Goal: Check status

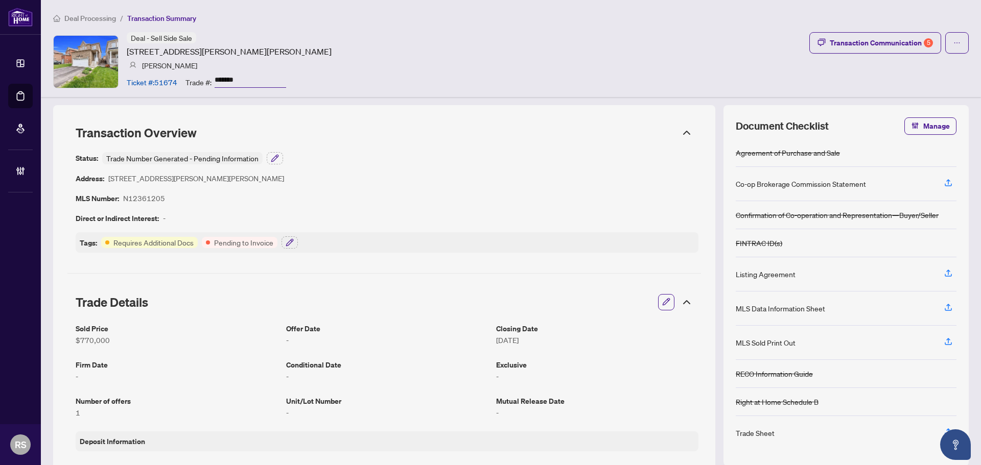
scroll to position [409, 0]
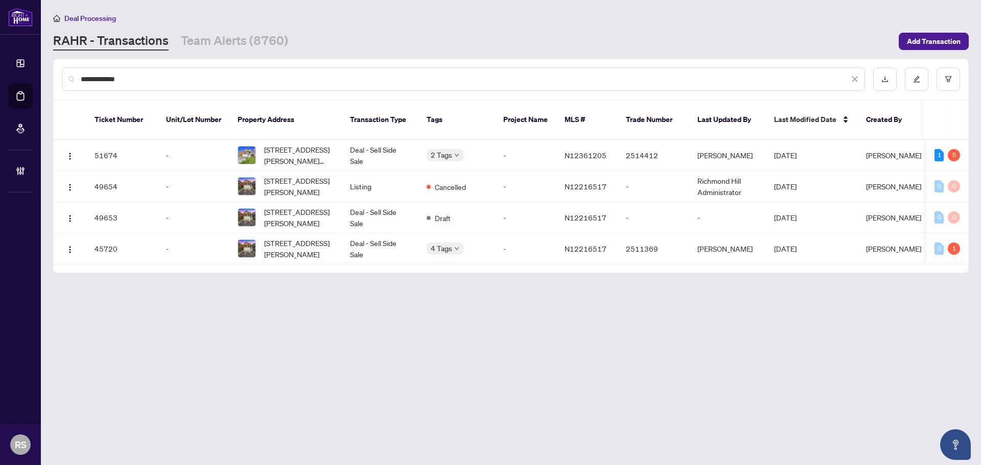
click at [124, 44] on link "RAHR - Transactions" at bounding box center [110, 41] width 115 height 18
drag, startPoint x: 148, startPoint y: 77, endPoint x: 16, endPoint y: 75, distance: 131.3
click at [16, 75] on div "**********" at bounding box center [490, 232] width 981 height 465
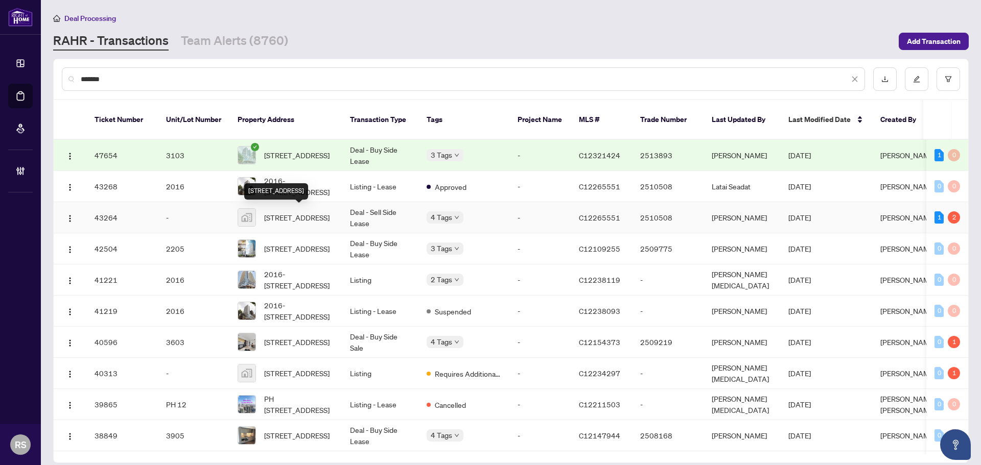
type input "*******"
click at [305, 218] on span "85 Wood Street, Toronto, ON, Canada" at bounding box center [296, 217] width 65 height 11
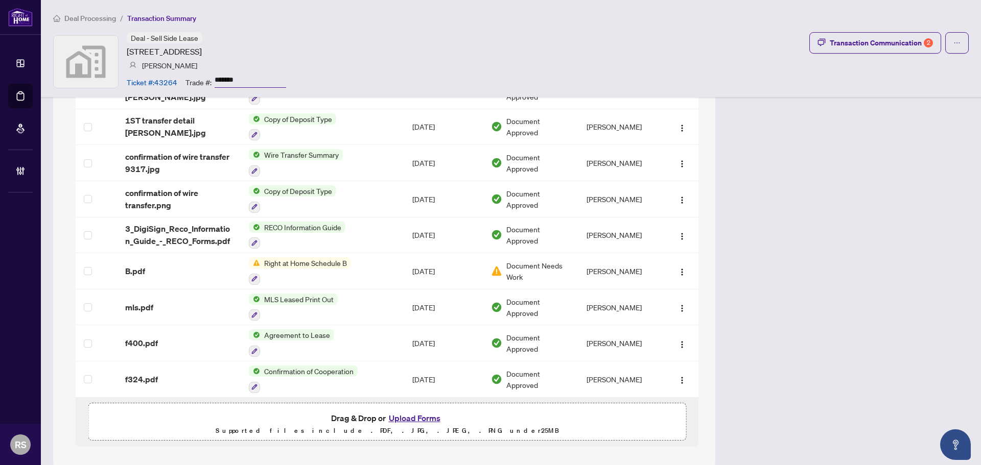
scroll to position [1178, 0]
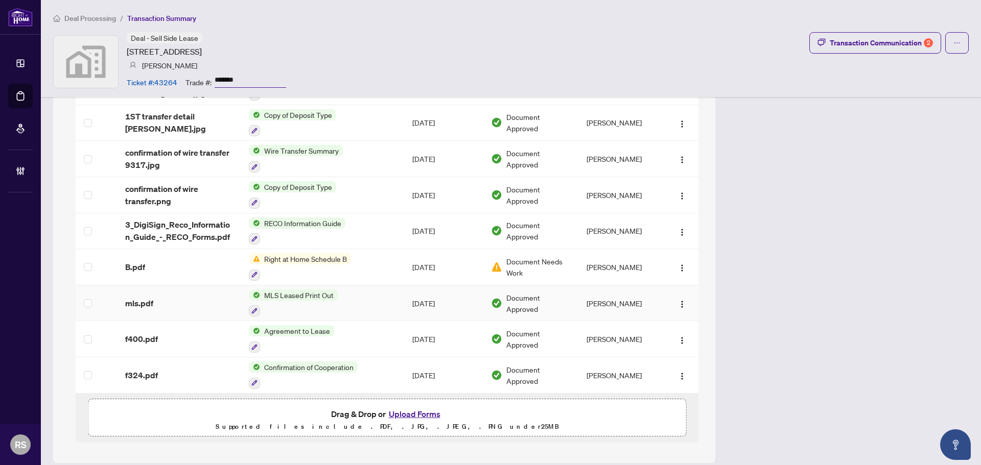
click at [152, 297] on div "mls.pdf" at bounding box center [178, 303] width 107 height 12
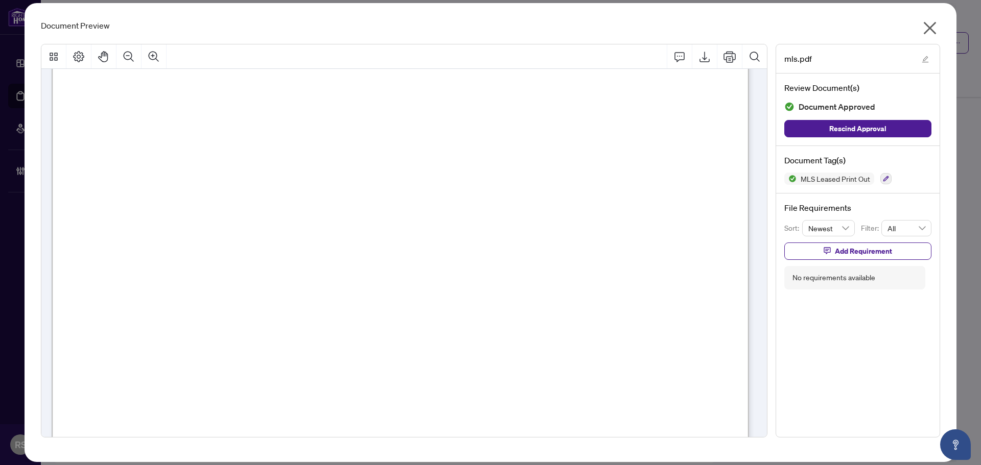
scroll to position [0, 0]
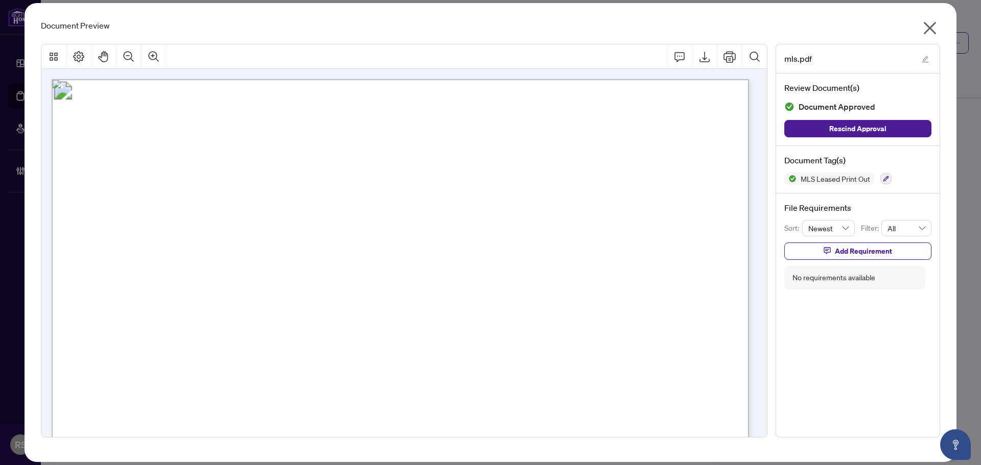
click at [930, 30] on icon "close" at bounding box center [929, 28] width 13 height 13
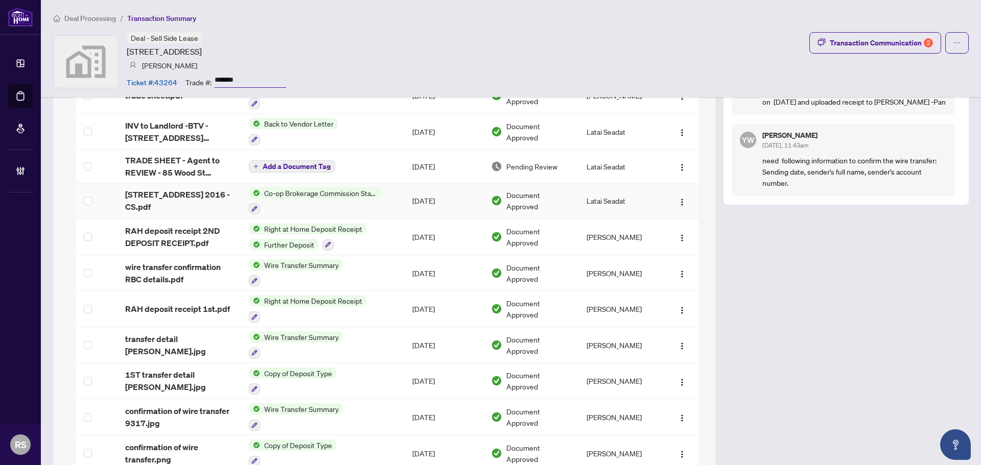
scroll to position [970, 0]
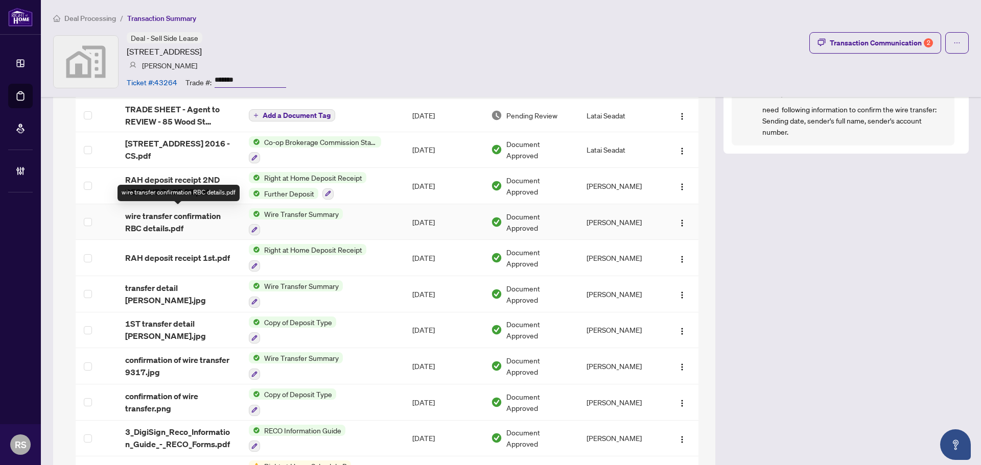
click at [166, 216] on span "wire transfer confirmation RBC details.pdf" at bounding box center [178, 222] width 107 height 25
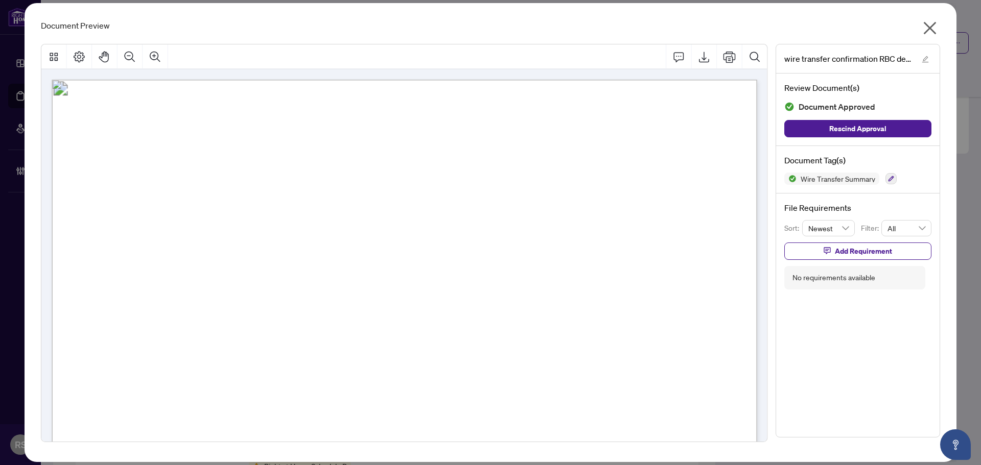
click at [926, 28] on icon "close" at bounding box center [929, 28] width 16 height 16
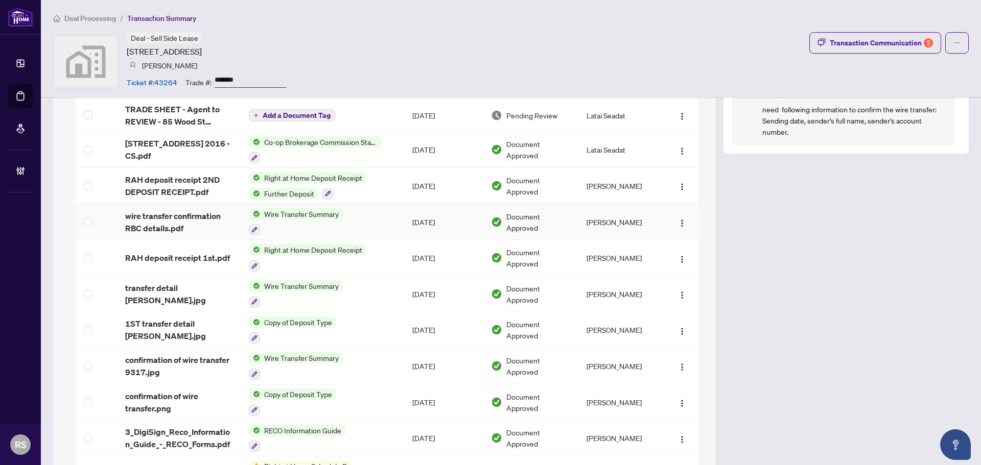
scroll to position [1021, 0]
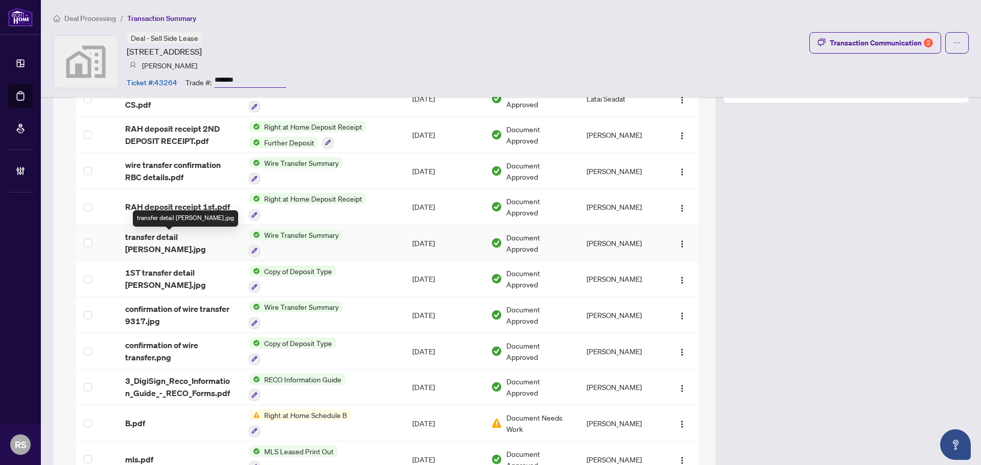
click at [177, 240] on span "transfer detail KNUT.jpg" at bounding box center [178, 243] width 107 height 25
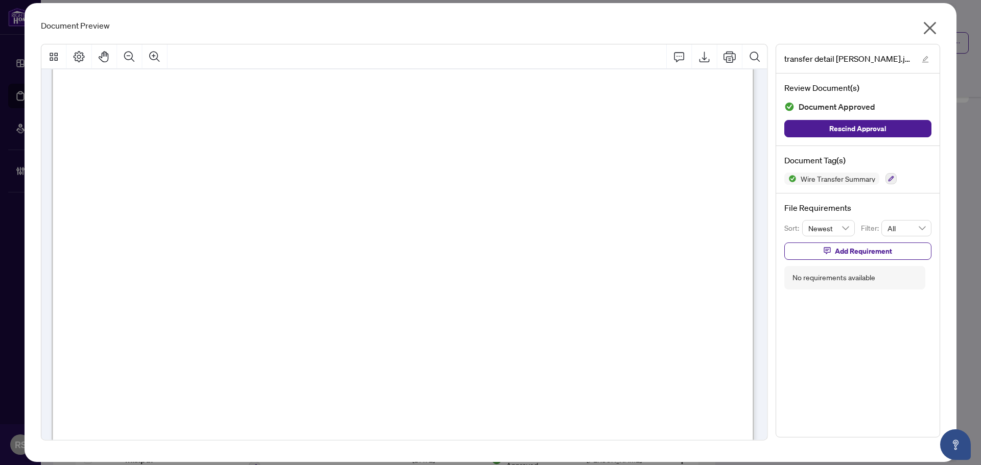
scroll to position [0, 0]
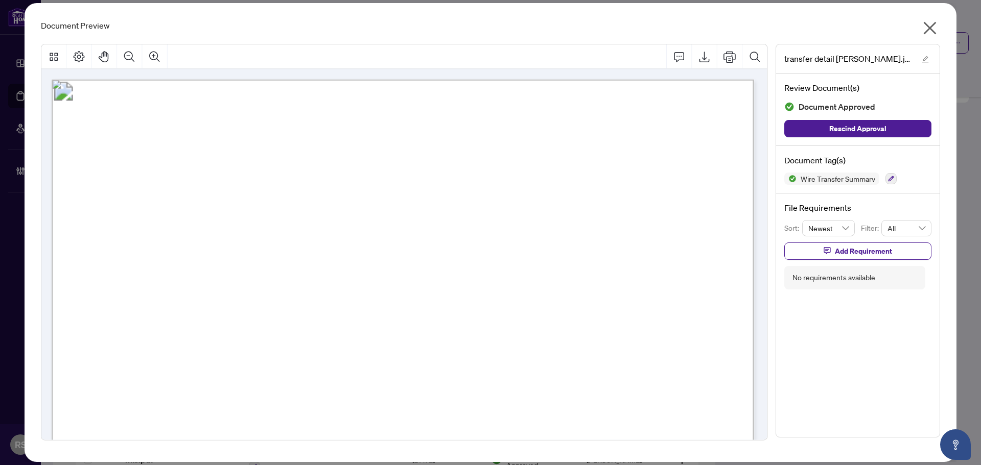
click at [929, 28] on icon "close" at bounding box center [929, 28] width 13 height 13
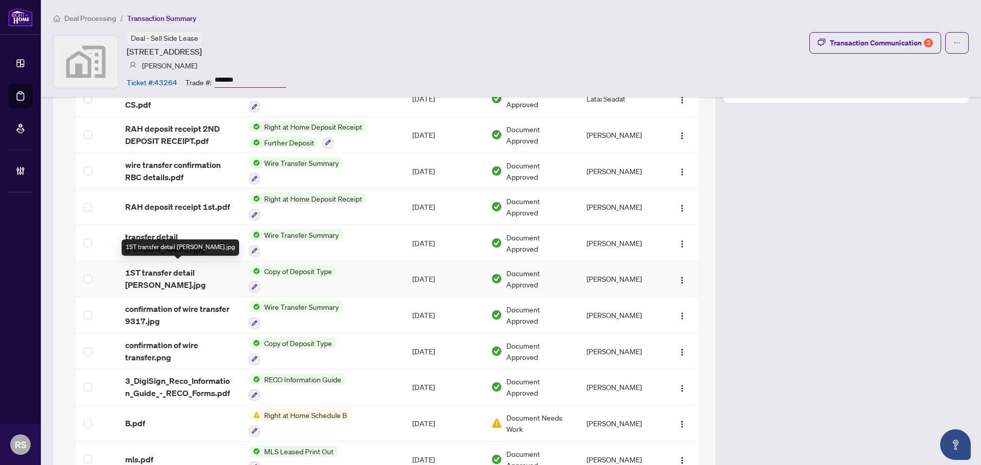
click at [153, 274] on span "1ST transfer detail MRS S L MEADE.jpg" at bounding box center [178, 279] width 107 height 25
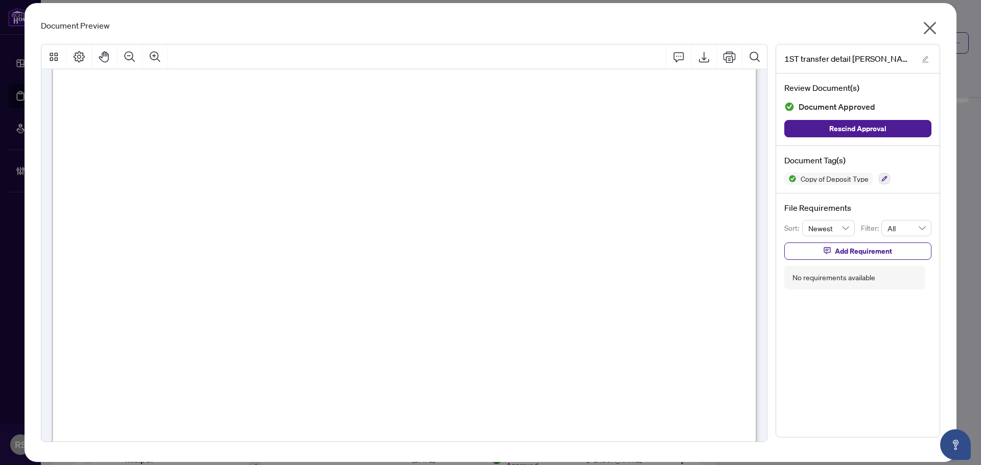
scroll to position [409, 0]
click at [929, 30] on icon "close" at bounding box center [929, 28] width 16 height 16
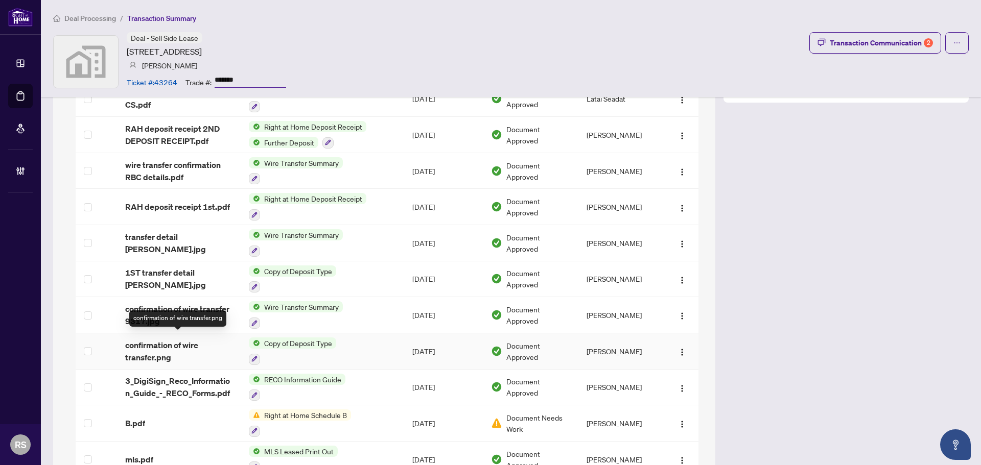
click at [160, 341] on span "confirmation of wire transfer.png" at bounding box center [178, 351] width 107 height 25
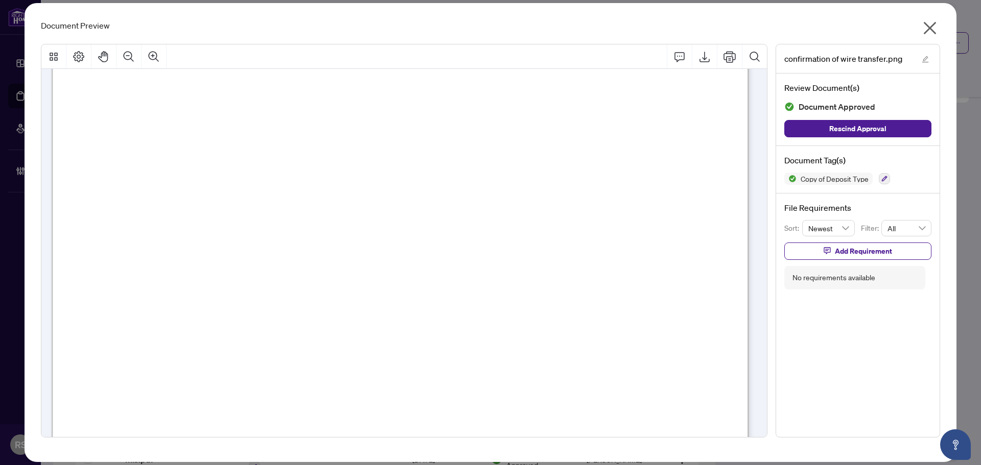
scroll to position [0, 0]
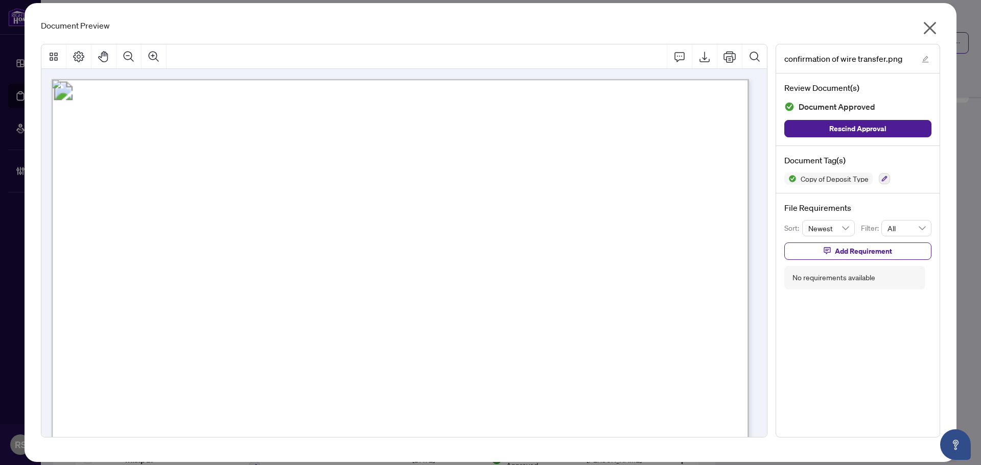
click at [933, 26] on icon "close" at bounding box center [929, 28] width 13 height 13
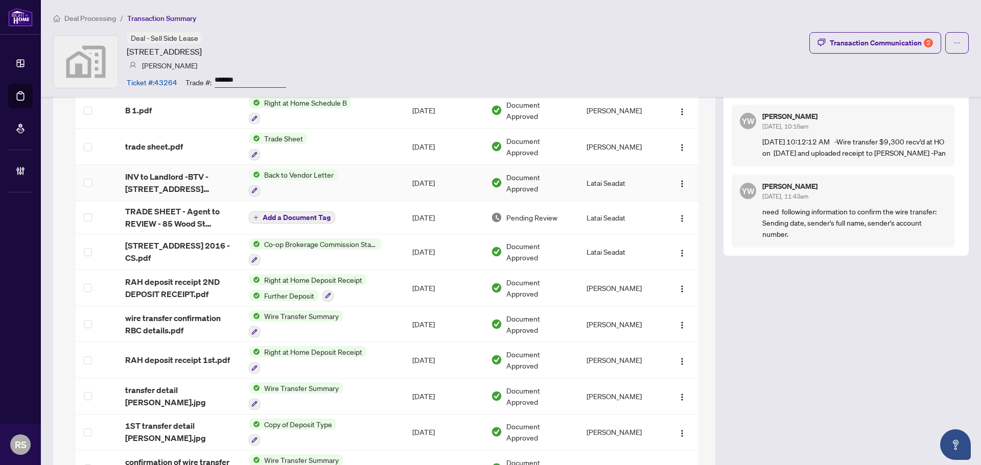
scroll to position [919, 0]
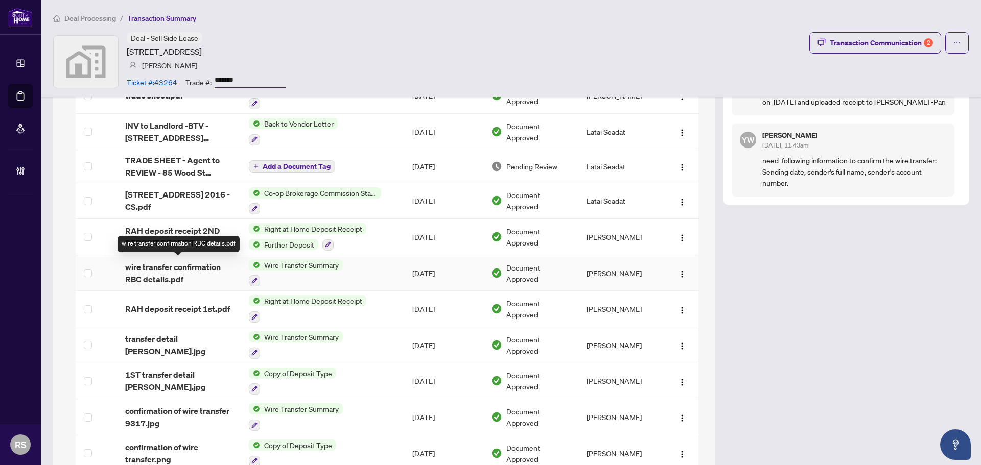
click at [174, 270] on span "wire transfer confirmation RBC details.pdf" at bounding box center [178, 273] width 107 height 25
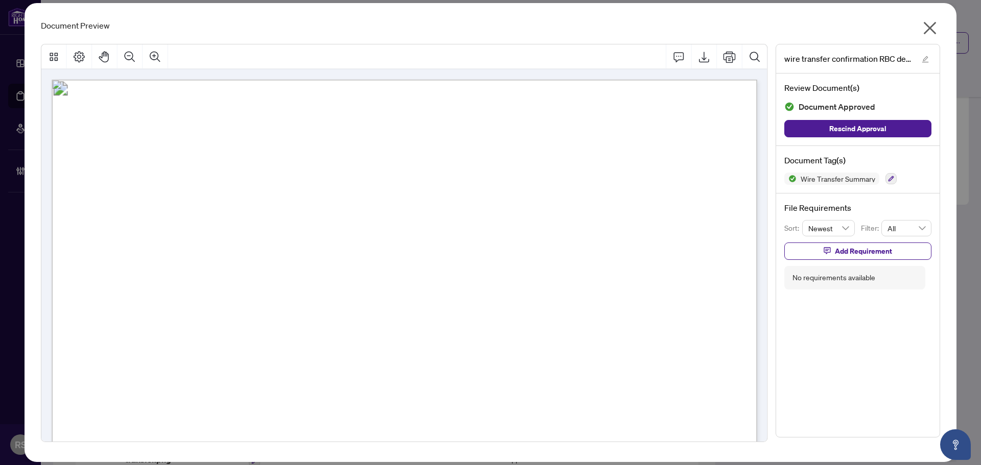
click at [936, 28] on icon "close" at bounding box center [929, 28] width 16 height 16
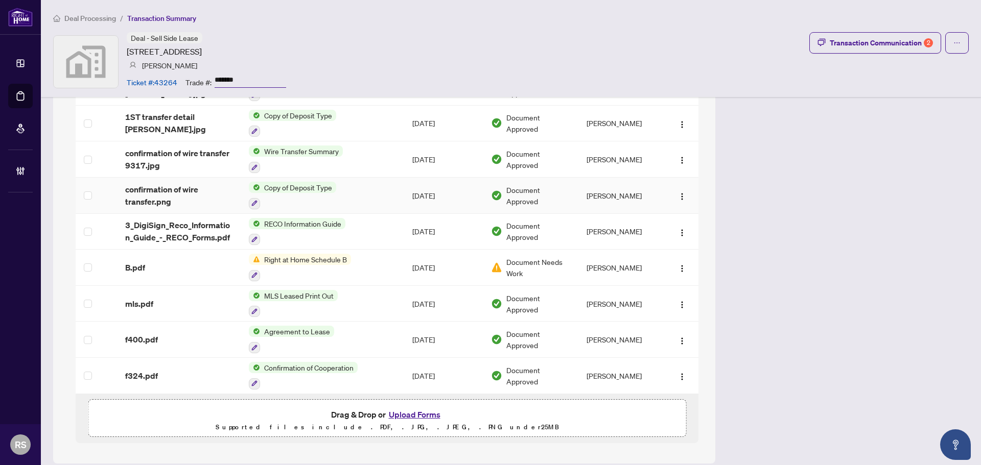
scroll to position [1178, 0]
click at [886, 40] on div "Transaction Communication 2" at bounding box center [880, 43] width 103 height 16
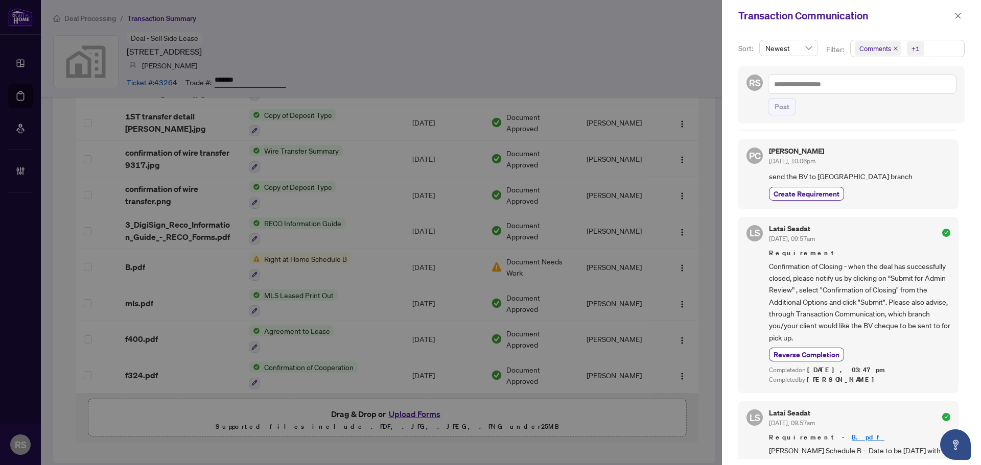
scroll to position [0, 0]
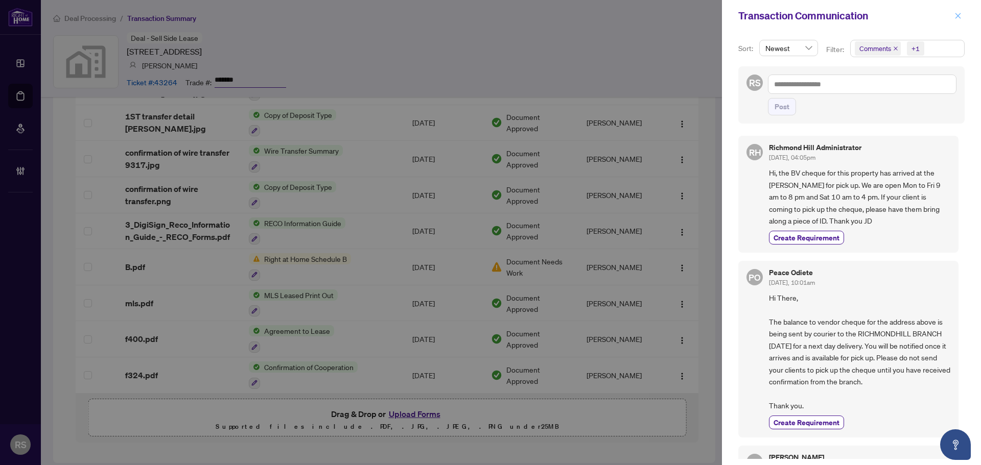
click at [958, 17] on icon "close" at bounding box center [957, 15] width 7 height 7
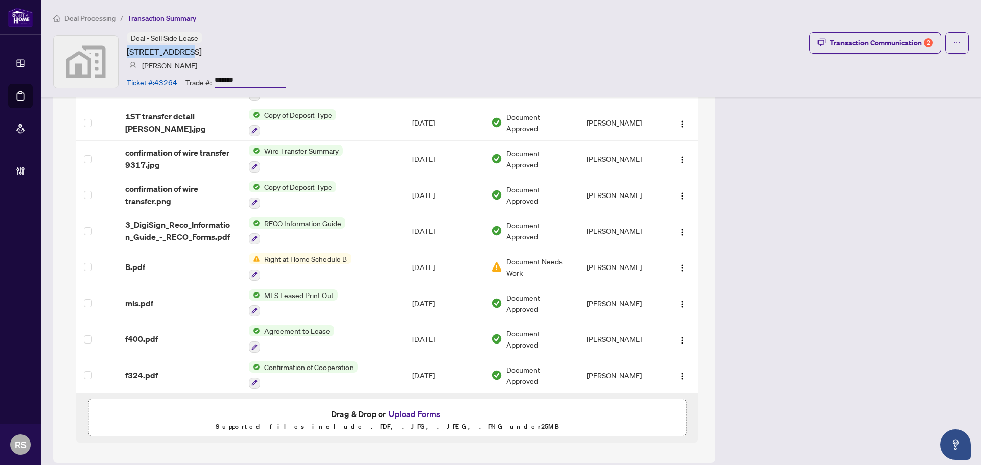
drag, startPoint x: 128, startPoint y: 52, endPoint x: 183, endPoint y: 54, distance: 55.2
click at [183, 54] on article "85 Wood Street, Toronto, ON, Canada" at bounding box center [164, 51] width 75 height 12
copy article "85 Wood Street"
click at [155, 187] on span "confirmation of wire transfer.png" at bounding box center [178, 195] width 107 height 25
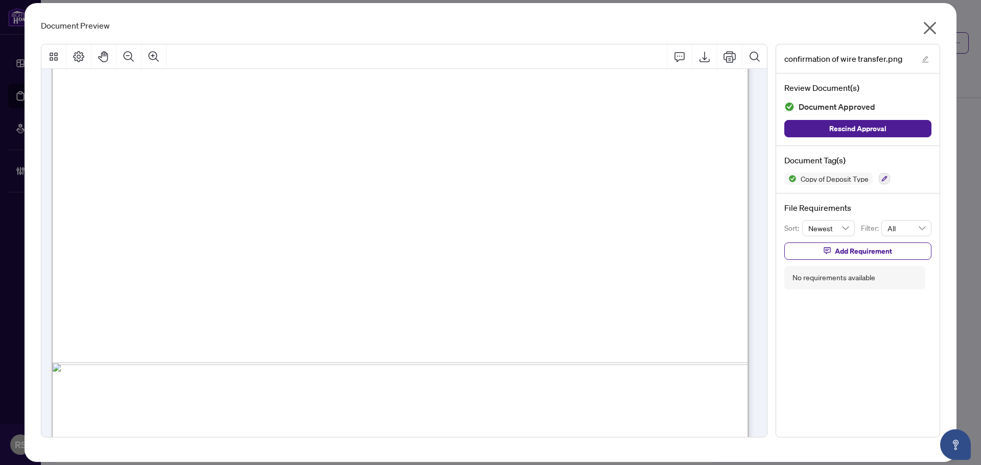
scroll to position [511, 0]
click at [925, 29] on icon "close" at bounding box center [929, 28] width 16 height 16
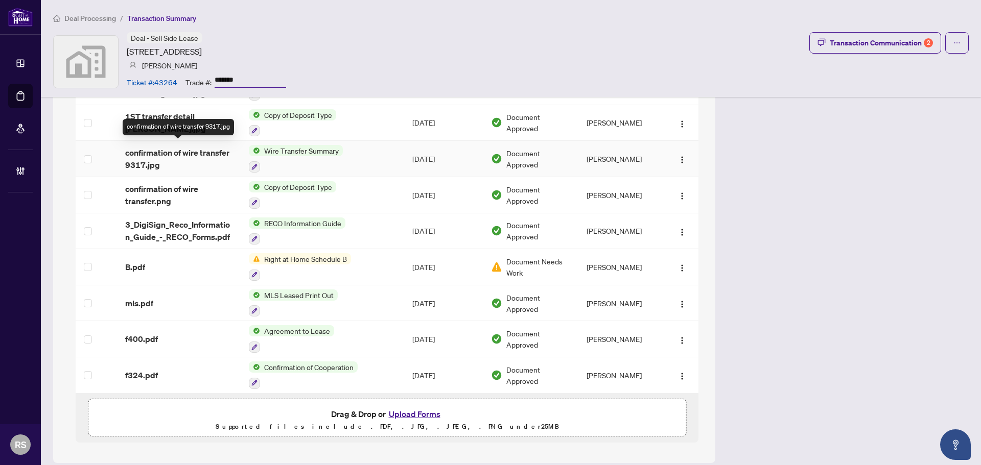
click at [174, 147] on span "confirmation of wire transfer 9317.jpg" at bounding box center [178, 159] width 107 height 25
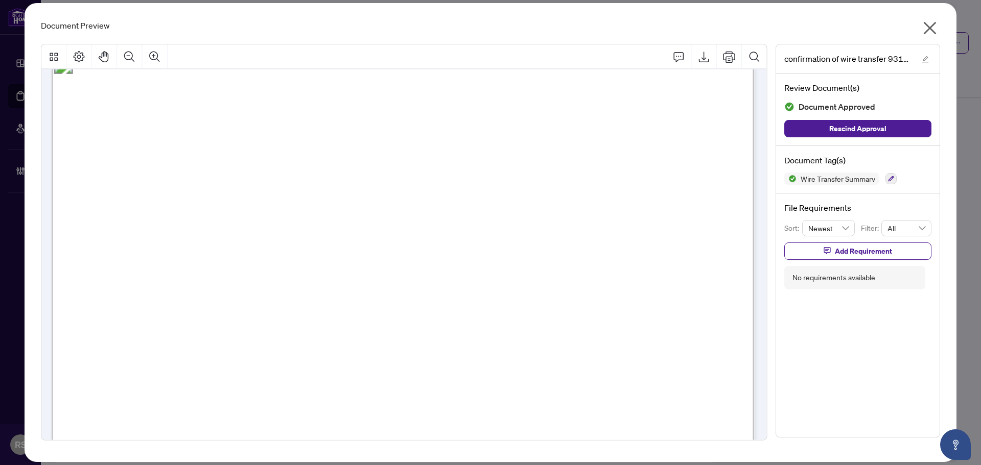
scroll to position [0, 0]
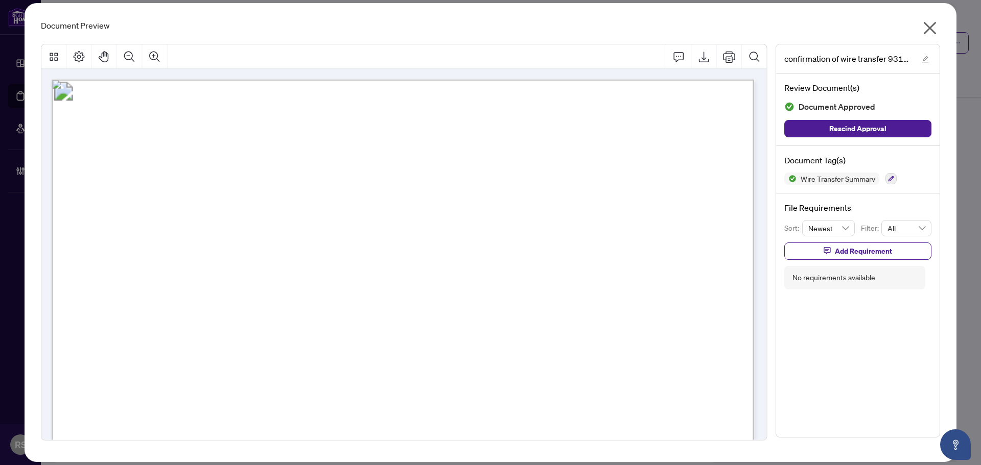
click at [930, 31] on icon "close" at bounding box center [929, 28] width 16 height 16
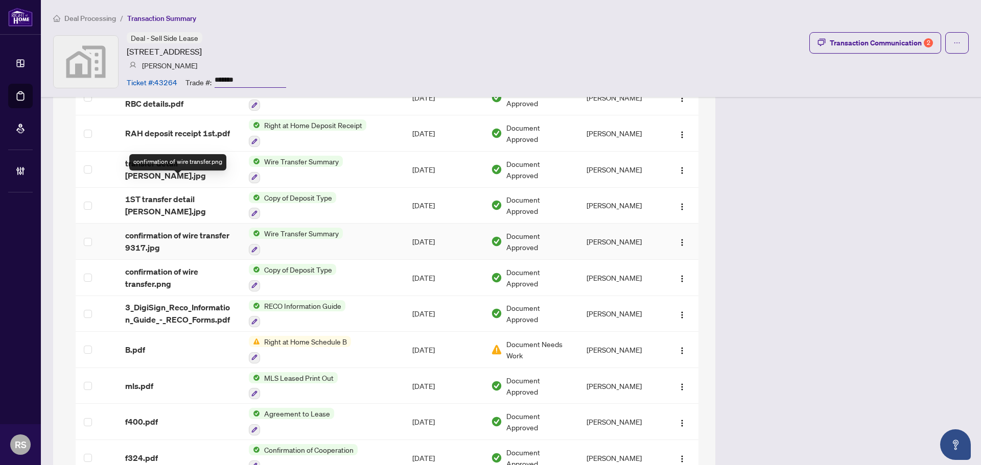
scroll to position [1024, 0]
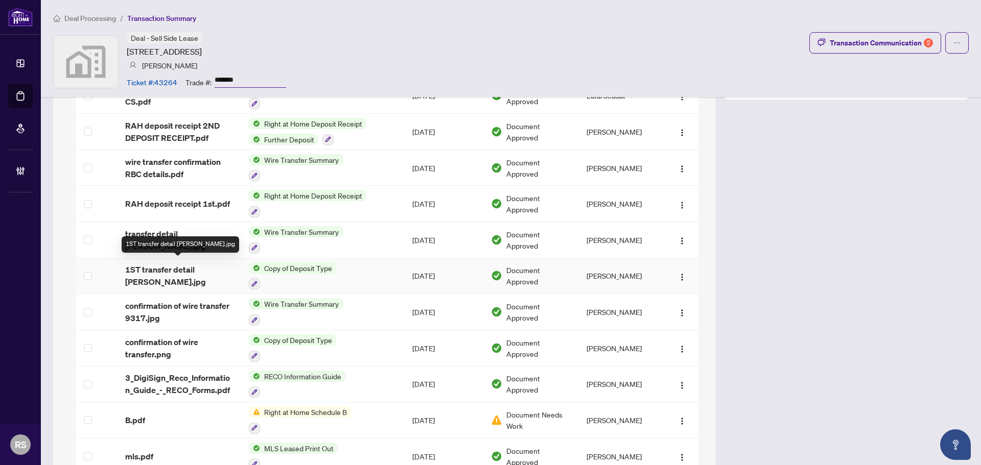
click at [154, 236] on div "1ST transfer detail MRS S L MEADE.jpg" at bounding box center [180, 244] width 117 height 16
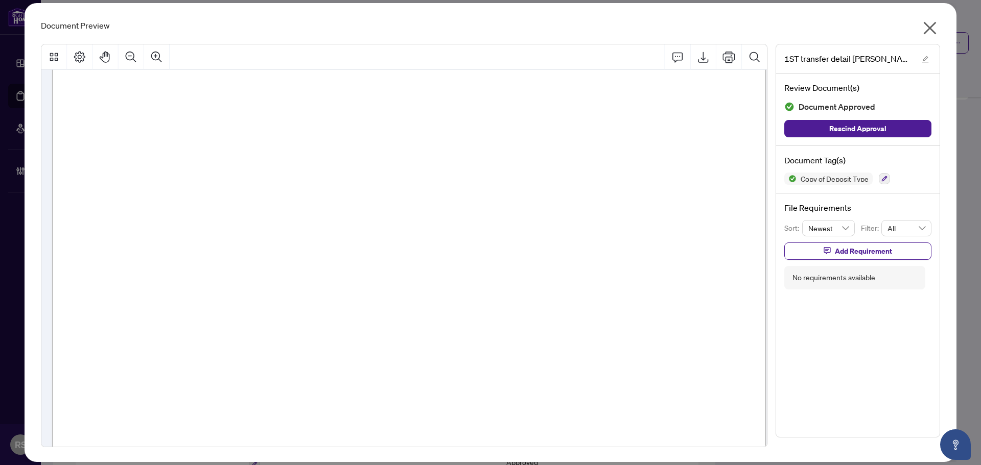
scroll to position [255, 0]
click at [935, 28] on icon "close" at bounding box center [929, 28] width 16 height 16
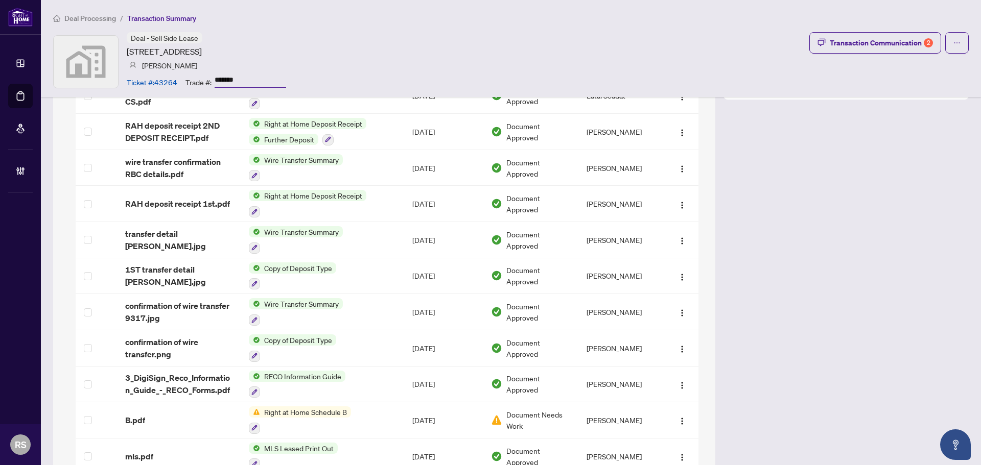
click at [99, 20] on span "Deal Processing" at bounding box center [90, 18] width 52 height 9
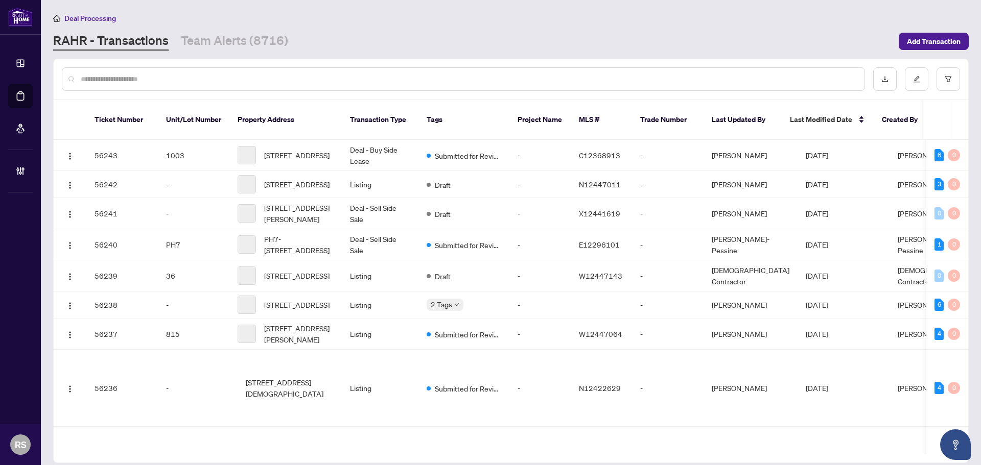
click at [149, 78] on input "text" at bounding box center [468, 79] width 775 height 11
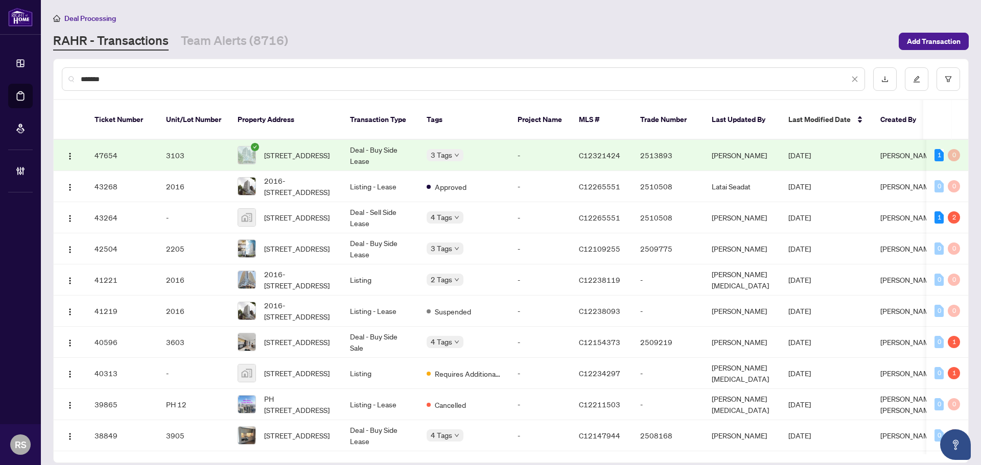
type input "*******"
